Goal: Navigation & Orientation: Find specific page/section

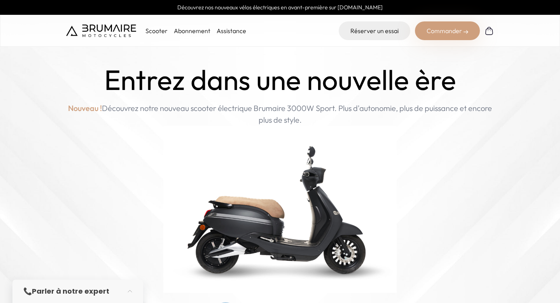
click at [436, 33] on div "Commander" at bounding box center [447, 30] width 65 height 19
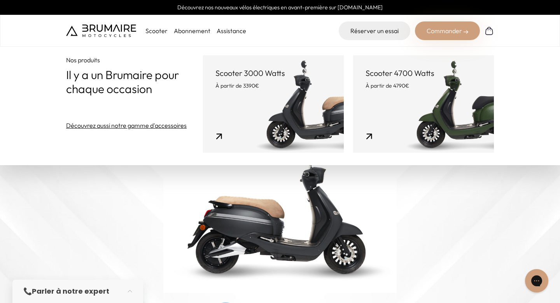
click at [166, 125] on link "Découvrez aussi notre gamme d'accessoires" at bounding box center [126, 125] width 121 height 9
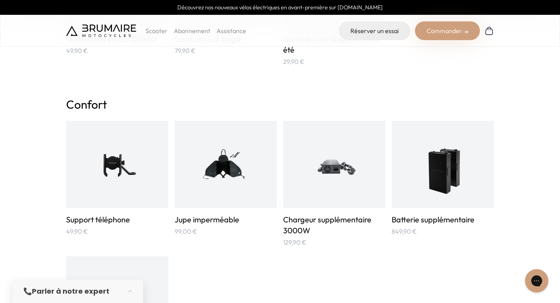
scroll to position [421, 0]
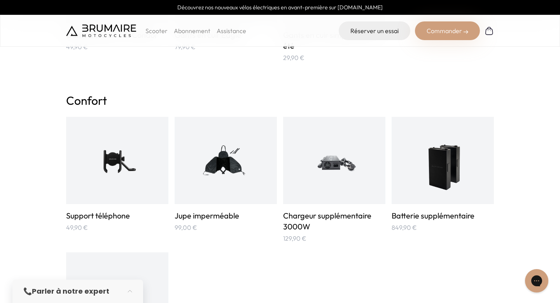
click at [423, 179] on img at bounding box center [442, 160] width 51 height 68
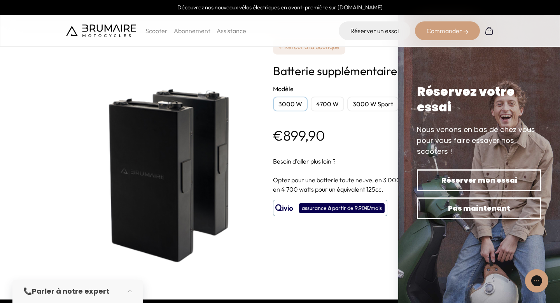
click at [343, 267] on div "**********" at bounding box center [380, 149] width 214 height 299
click at [546, 22] on div "Scooter Abonnement Assistance Réserver un essai Commander" at bounding box center [280, 31] width 560 height 32
